Goal: Entertainment & Leisure: Browse casually

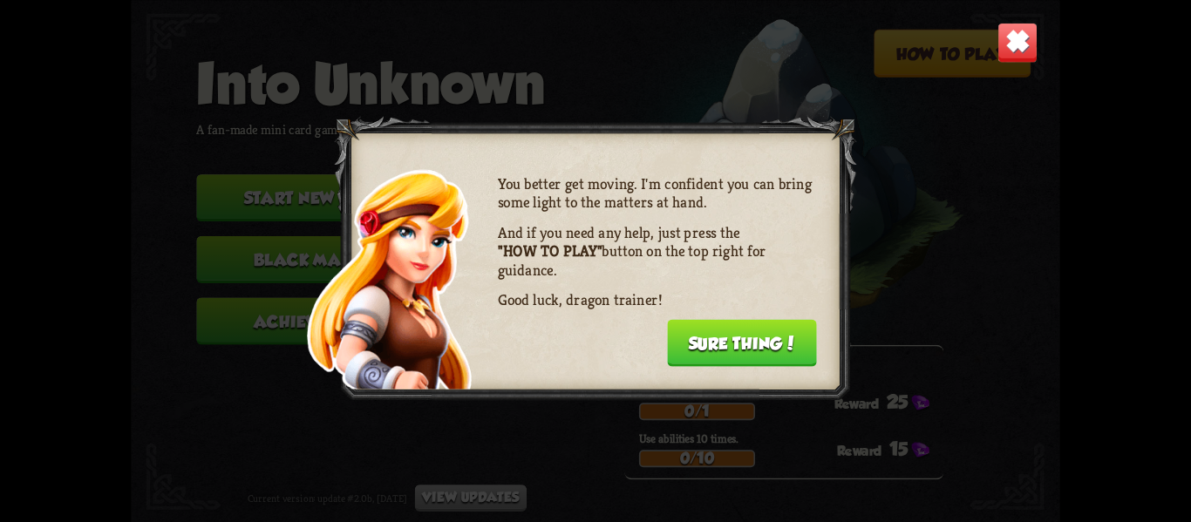
click at [765, 347] on button "Sure thing!" at bounding box center [742, 342] width 150 height 47
click at [765, 347] on div "Daily challenges for October 10: Defeat 1 boss. 0/1 25 Use abilities 10 times. …" at bounding box center [783, 411] width 319 height 135
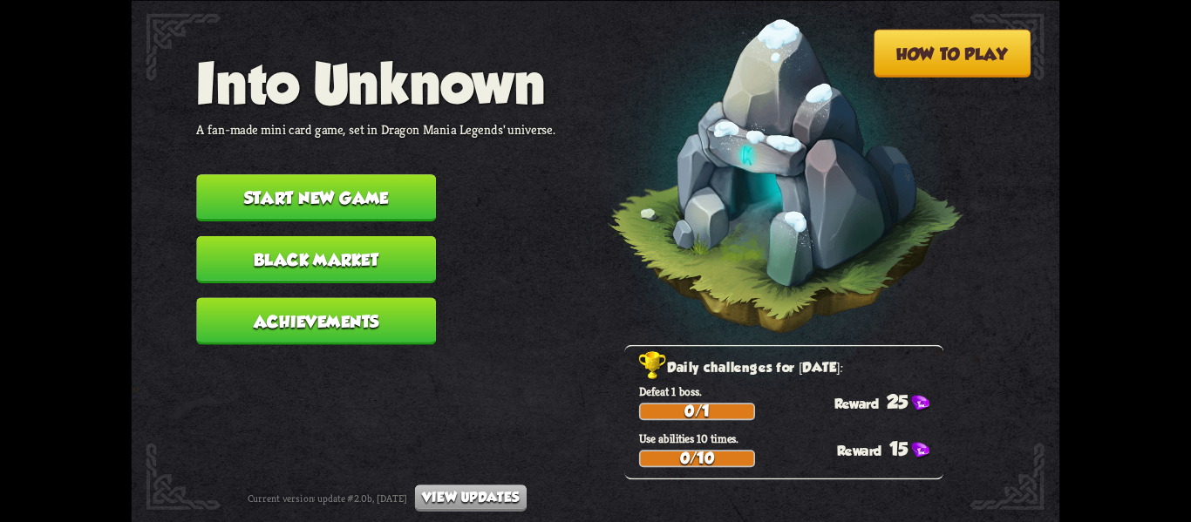
click at [372, 174] on button "Start new game" at bounding box center [316, 197] width 240 height 47
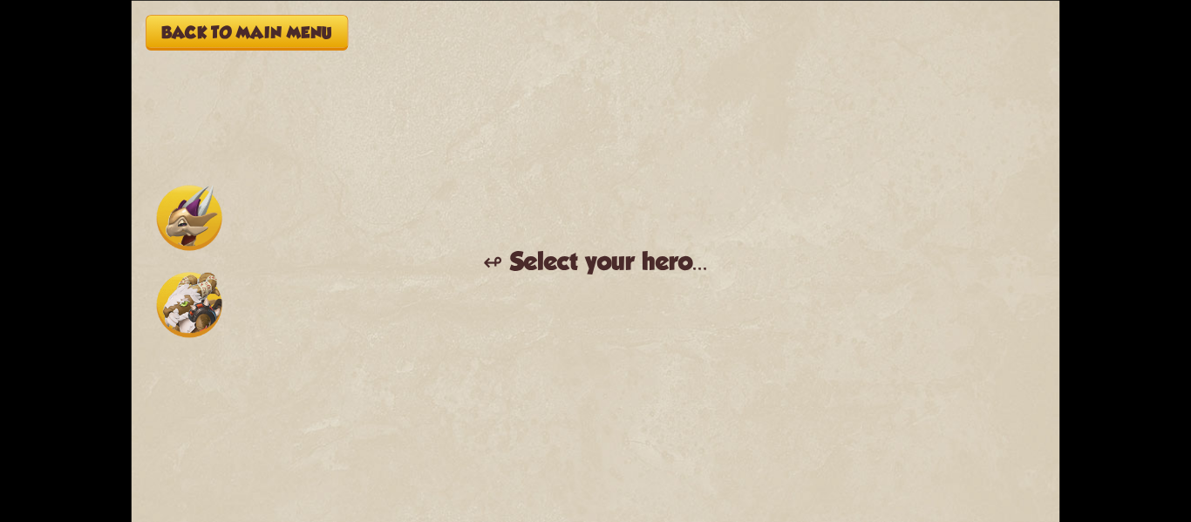
click at [167, 210] on img at bounding box center [189, 217] width 65 height 65
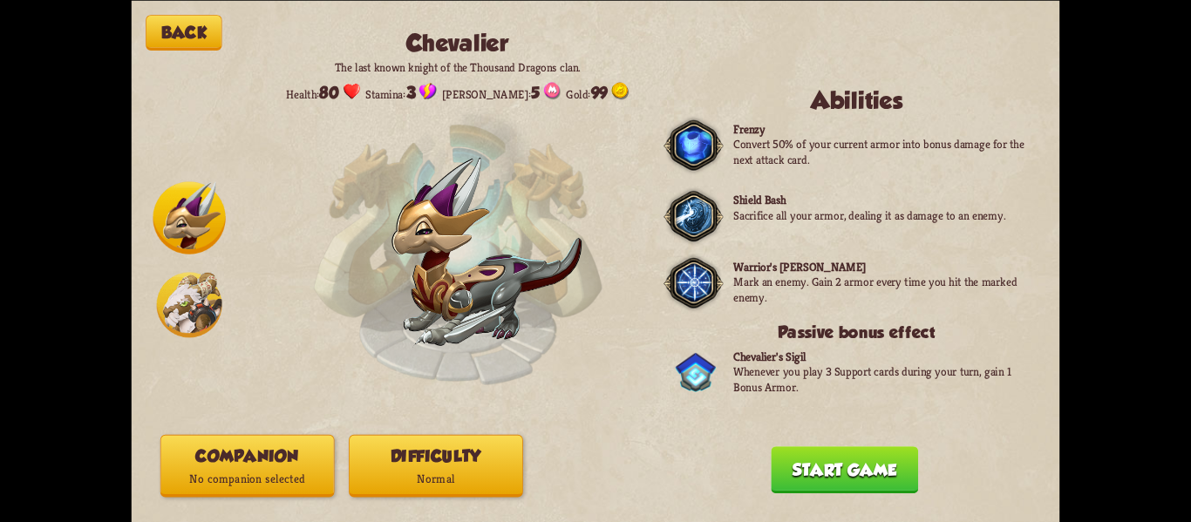
click at [845, 459] on button "Start game" at bounding box center [844, 469] width 147 height 47
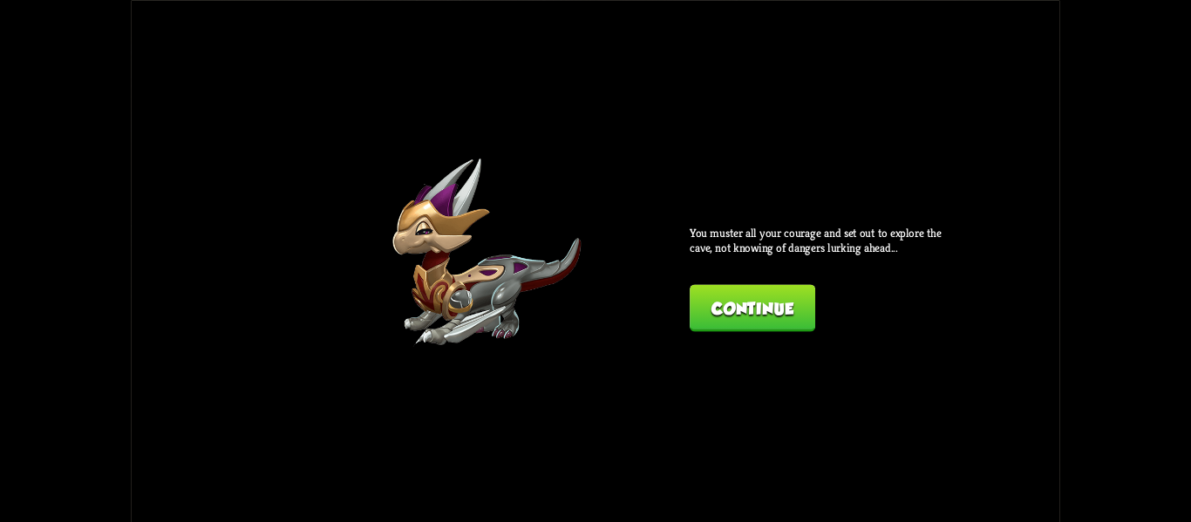
click at [704, 318] on button "Continue" at bounding box center [753, 307] width 126 height 47
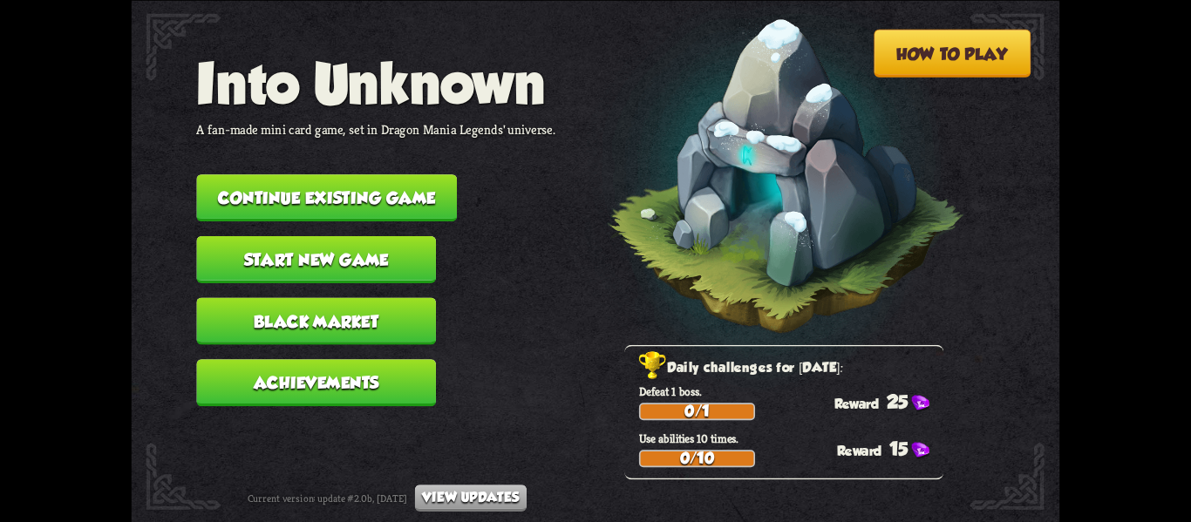
click at [358, 245] on button "Start new game" at bounding box center [316, 258] width 240 height 47
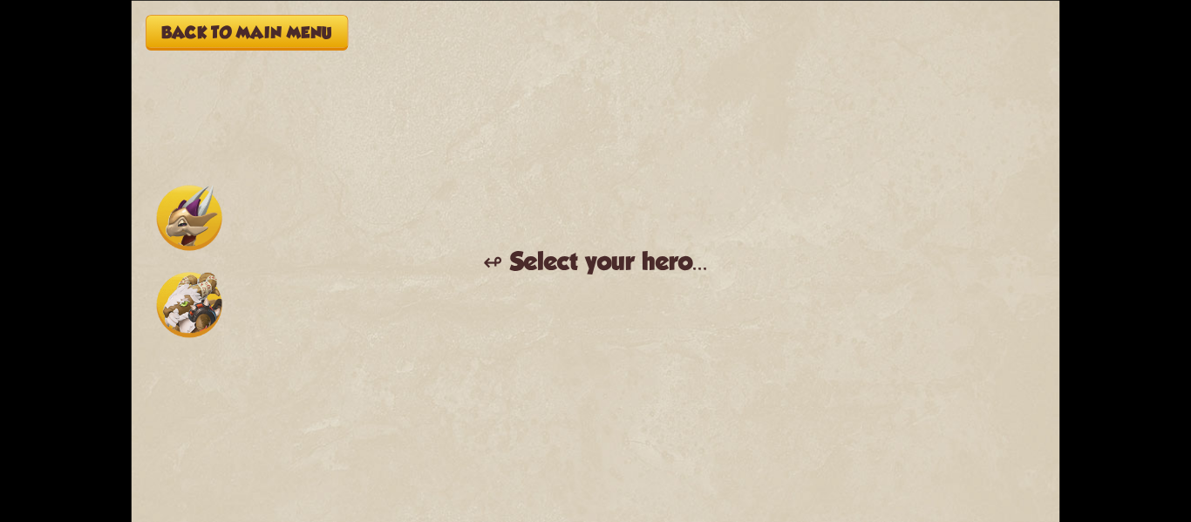
click at [212, 200] on img at bounding box center [189, 217] width 65 height 65
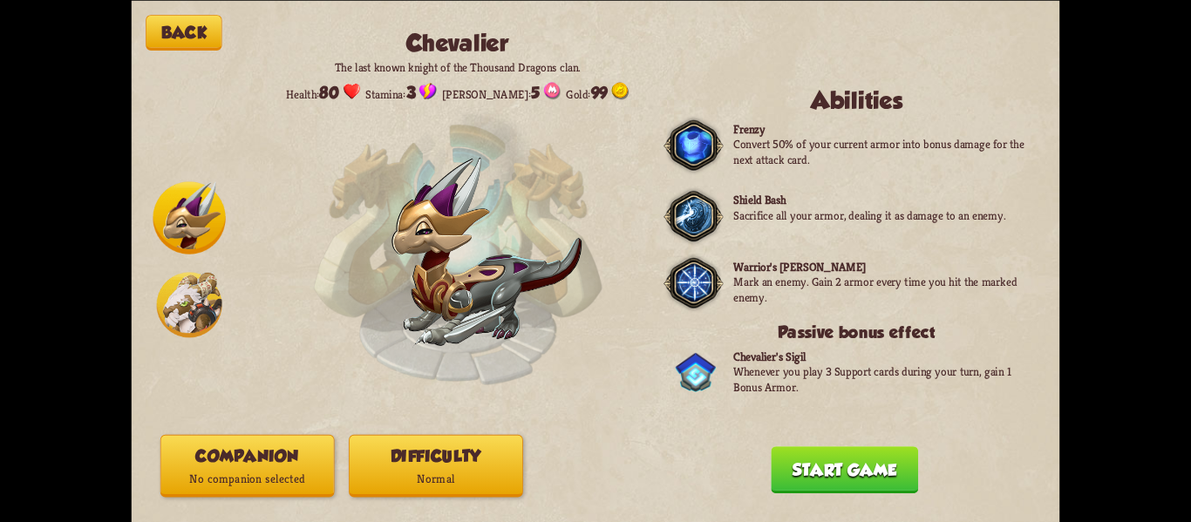
click at [846, 473] on button "Start game" at bounding box center [844, 469] width 147 height 47
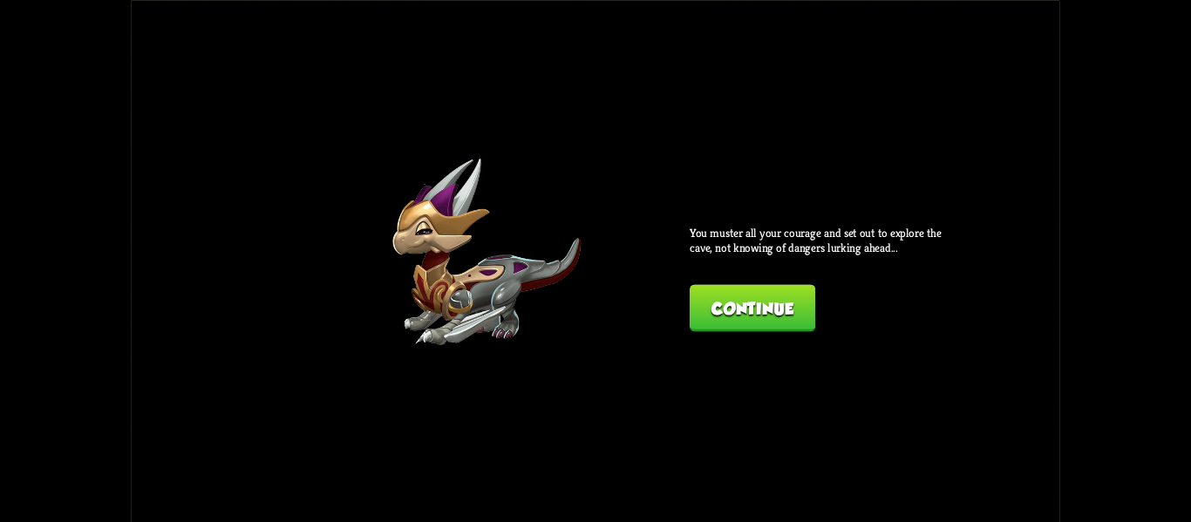
click at [713, 286] on button "Continue" at bounding box center [753, 307] width 126 height 47
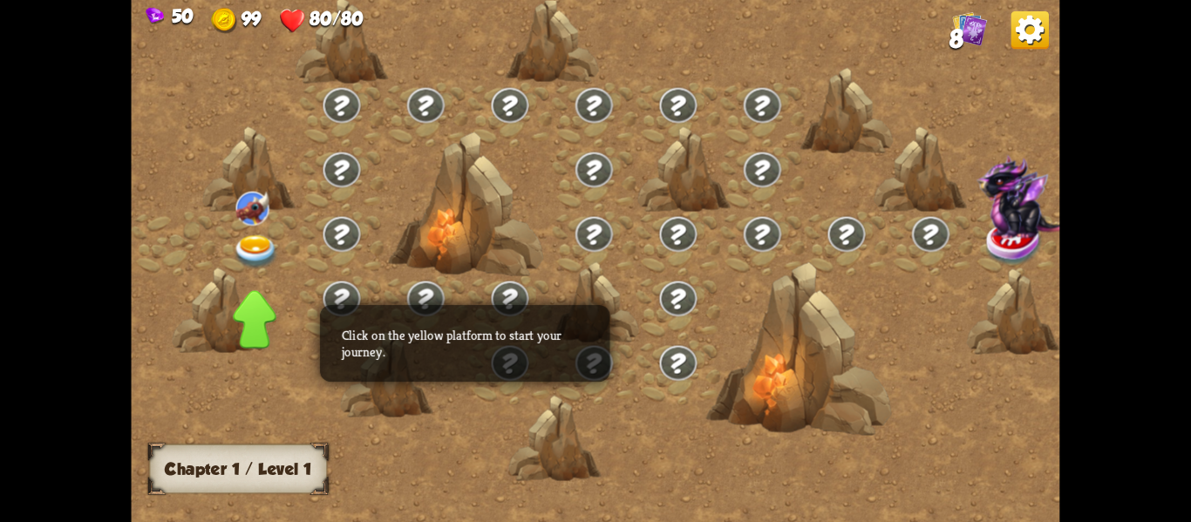
click at [255, 239] on img at bounding box center [256, 252] width 46 height 34
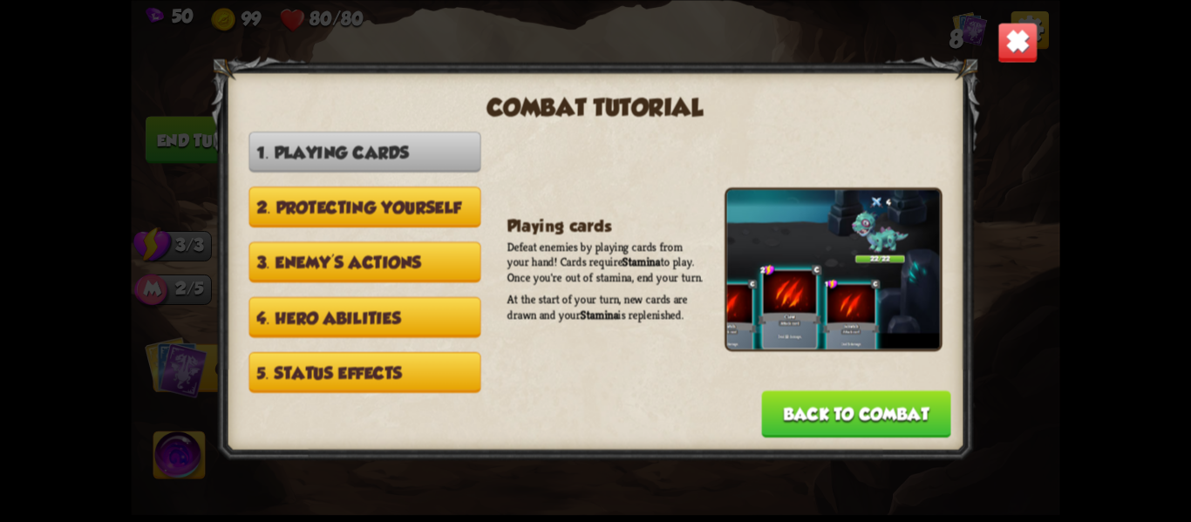
click at [853, 412] on button "Back to combat" at bounding box center [856, 414] width 189 height 47
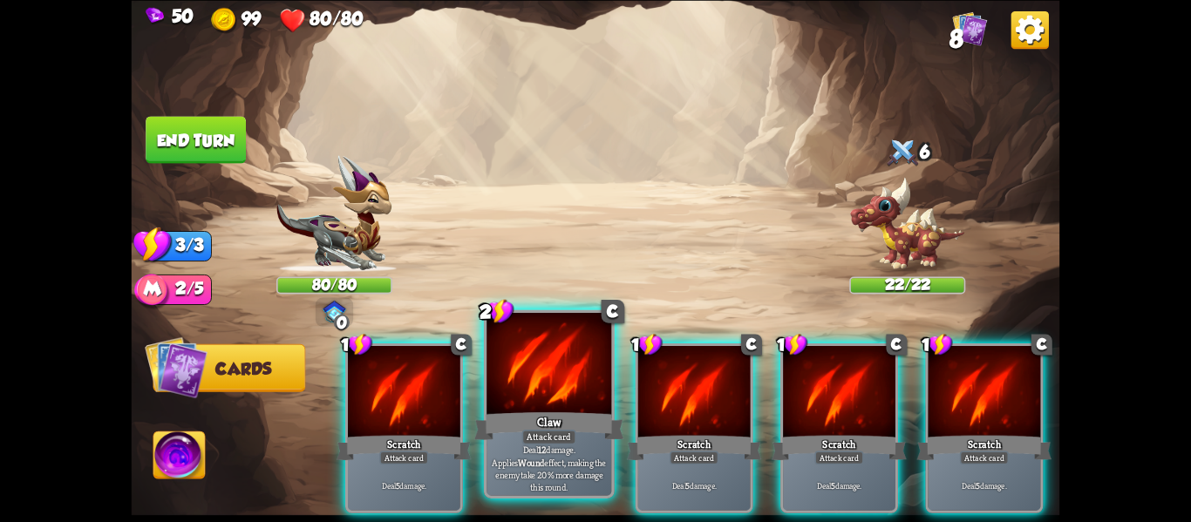
click at [521, 409] on div "Claw" at bounding box center [549, 425] width 150 height 33
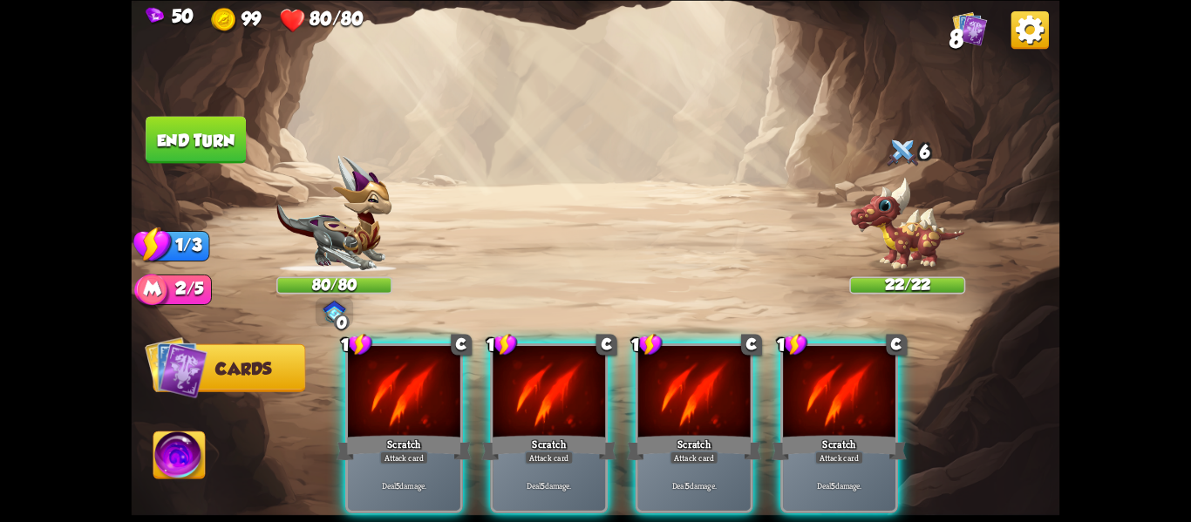
click at [521, 433] on div "Scratch" at bounding box center [548, 448] width 135 height 30
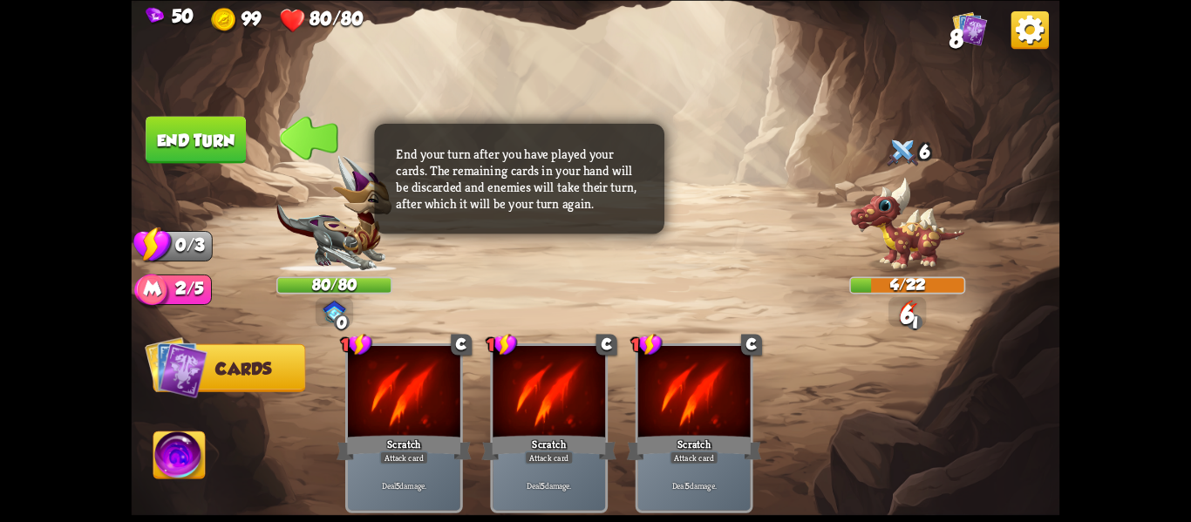
click at [231, 137] on button "End turn" at bounding box center [196, 139] width 100 height 47
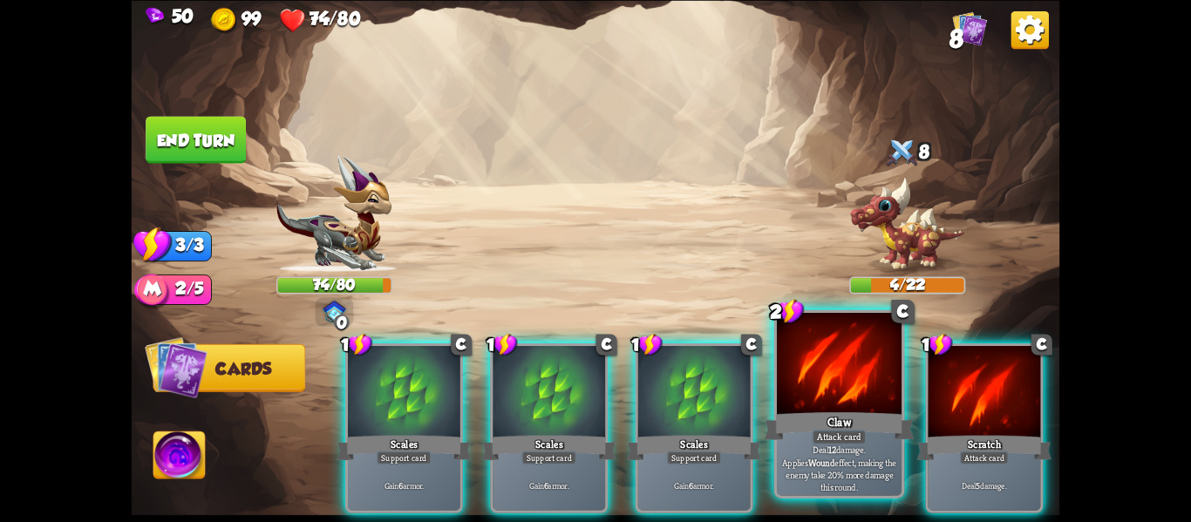
click at [819, 450] on p "Deal 12 damage. Applies Wound effect, making the enemy take 20% more damage thi…" at bounding box center [839, 469] width 119 height 50
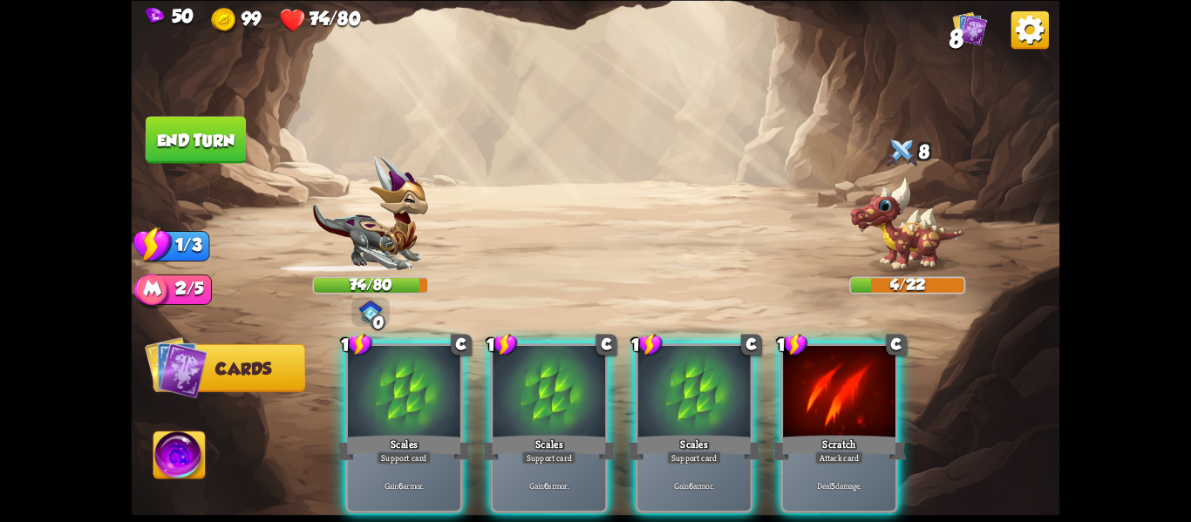
click at [819, 461] on div "Deal 5 damage." at bounding box center [839, 485] width 112 height 49
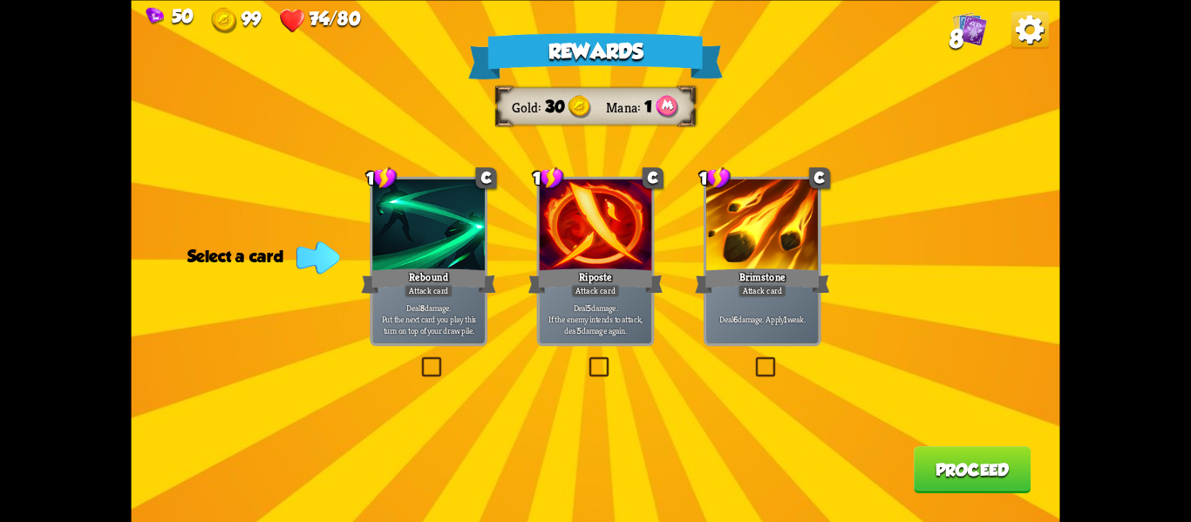
click at [743, 317] on p "Deal 6 damage. Apply 1 weak." at bounding box center [762, 318] width 106 height 11
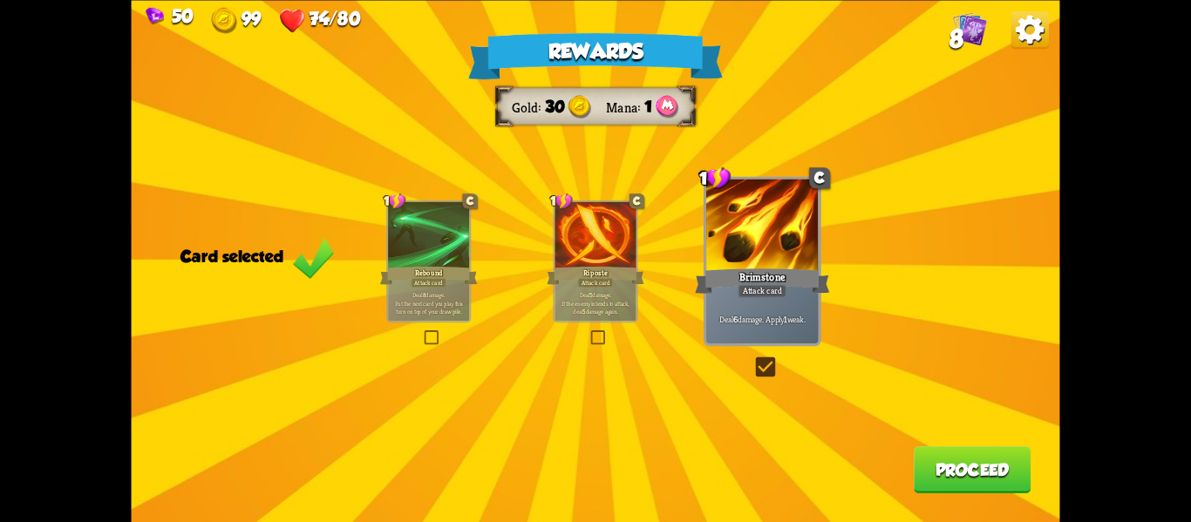
click at [1001, 487] on button "Proceed" at bounding box center [972, 469] width 117 height 47
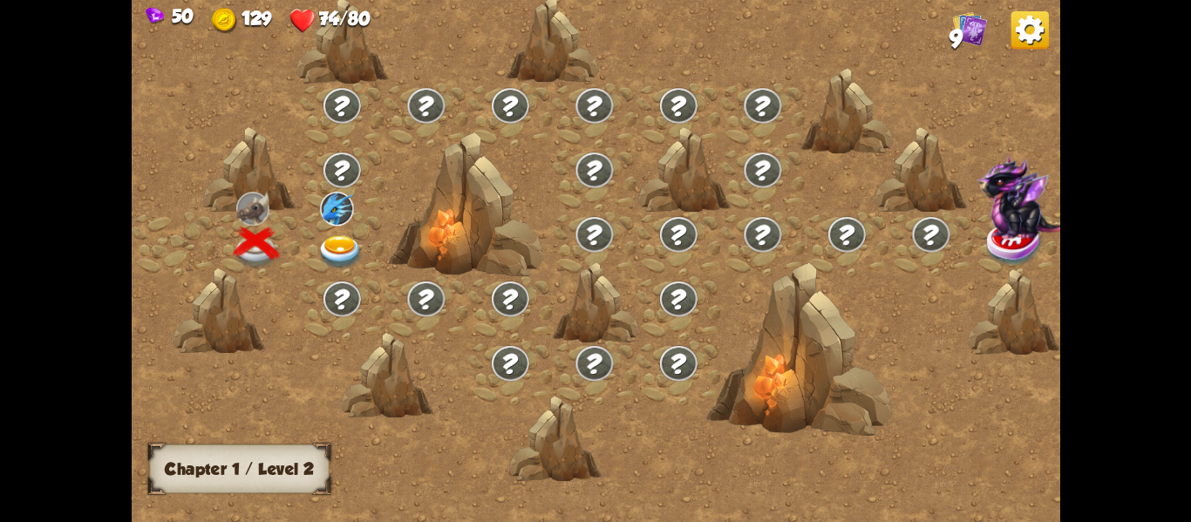
click at [329, 245] on img at bounding box center [340, 252] width 46 height 34
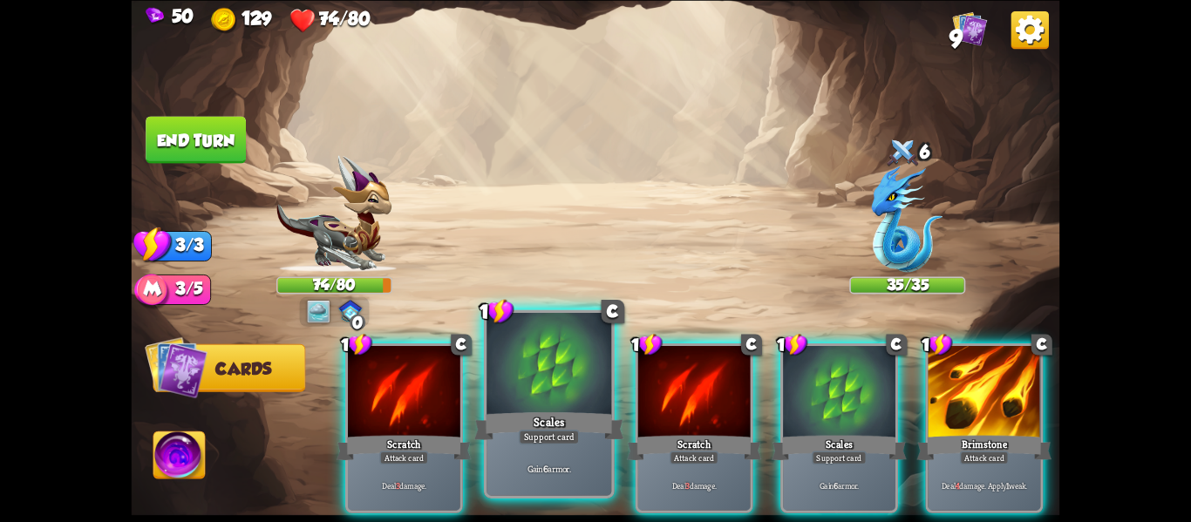
click at [571, 412] on div "Scales" at bounding box center [549, 425] width 150 height 33
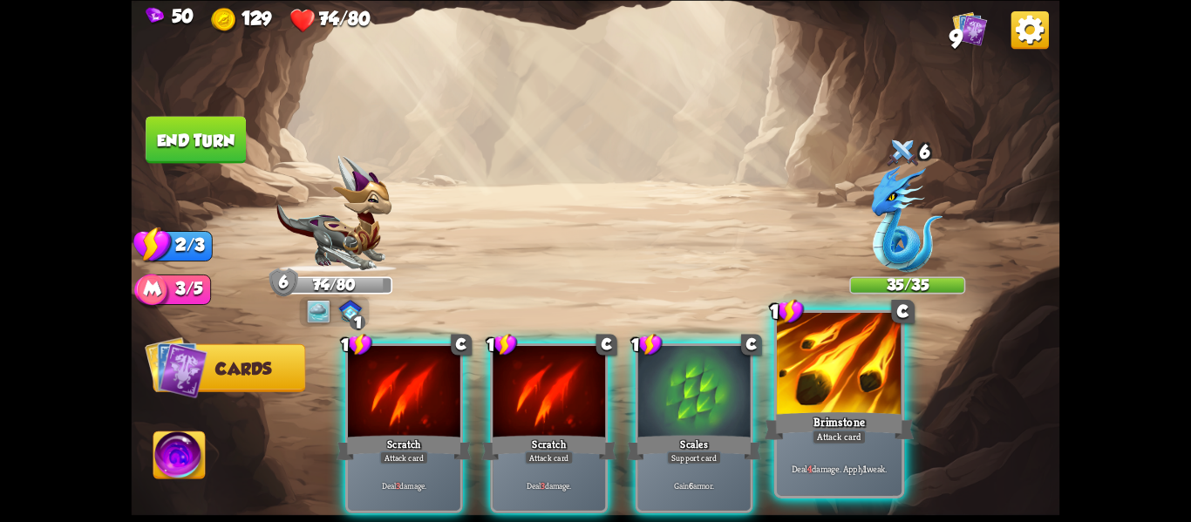
click at [833, 411] on div "Brimstone" at bounding box center [840, 425] width 150 height 33
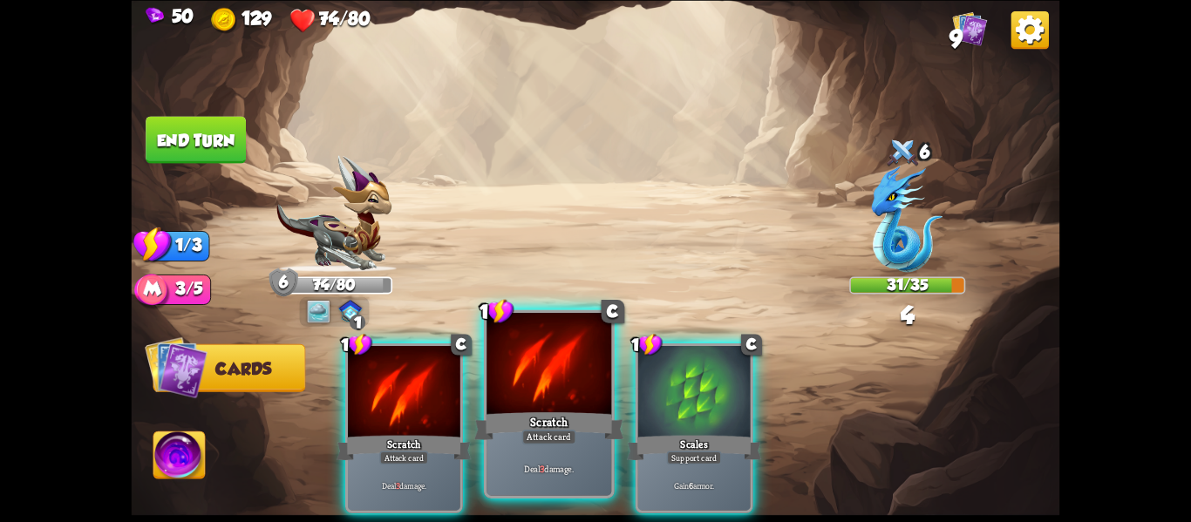
click at [553, 398] on div at bounding box center [549, 366] width 125 height 106
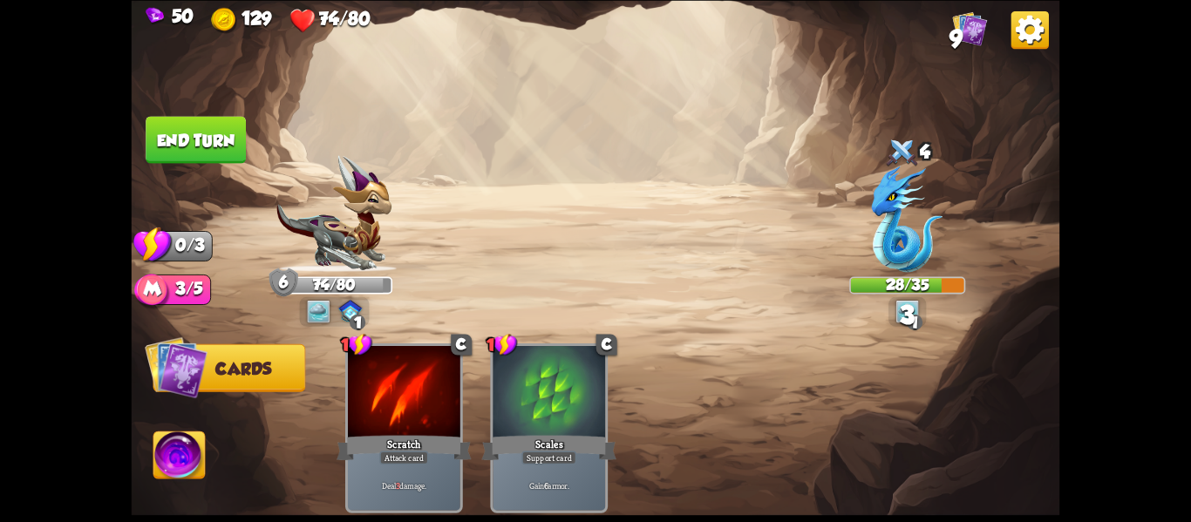
click at [194, 134] on button "End turn" at bounding box center [195, 140] width 101 height 48
